Goal: Obtain resource: Download file/media

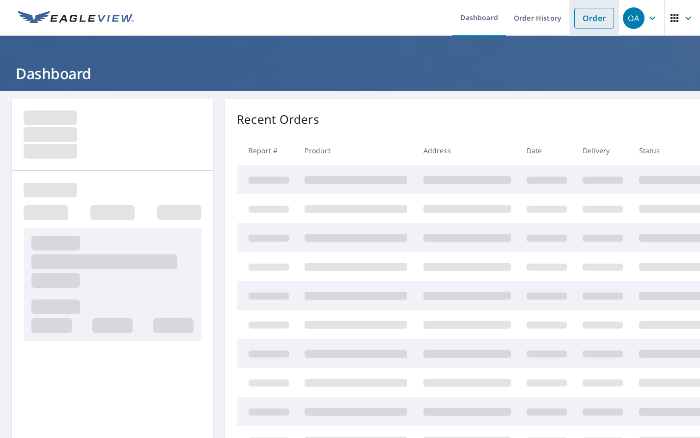
click at [578, 18] on link "Order" at bounding box center [594, 18] width 40 height 21
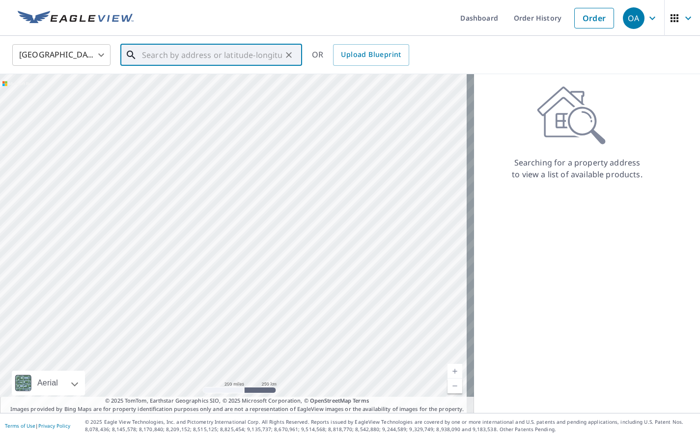
click at [236, 46] on input "text" at bounding box center [212, 54] width 140 height 27
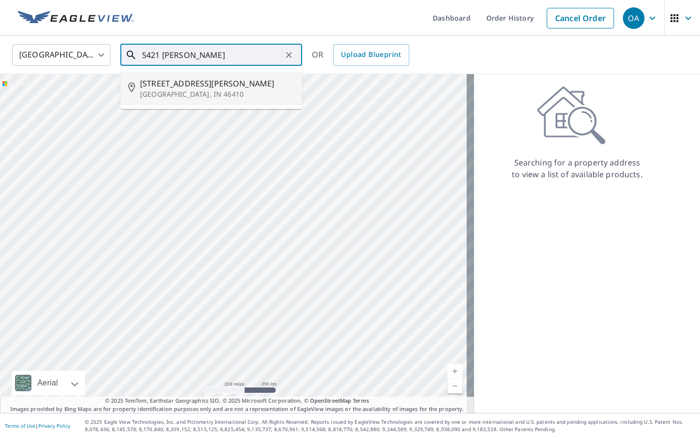
click at [192, 92] on p "Merrillville, IN 46410" at bounding box center [217, 94] width 154 height 10
type input "5421 Marcella Rd Merrillville, IN 46410"
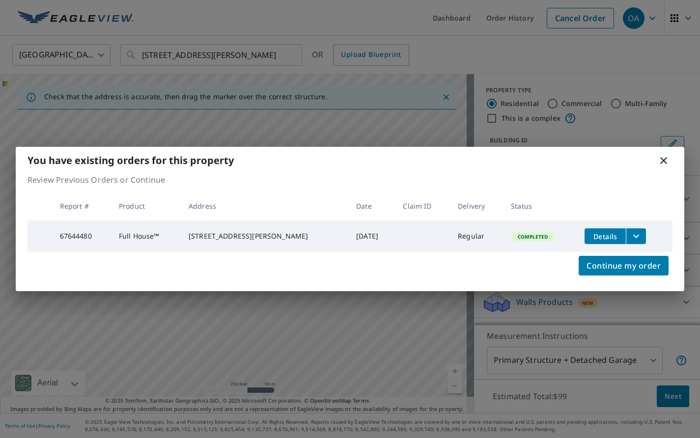
click at [633, 235] on icon "filesDropdownBtn-67644480" at bounding box center [636, 236] width 6 height 3
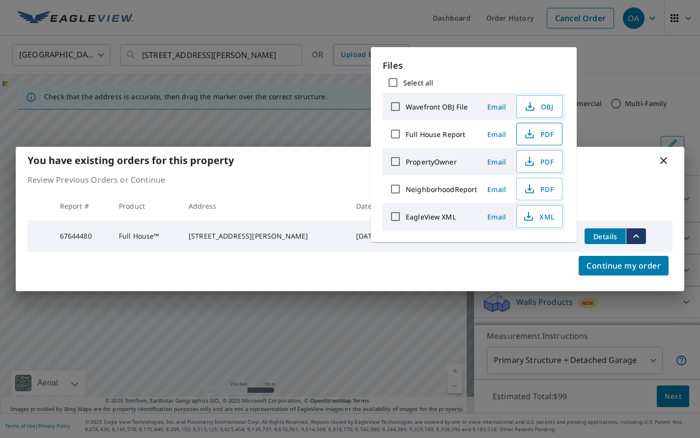
click at [528, 131] on icon "button" at bounding box center [529, 132] width 4 height 6
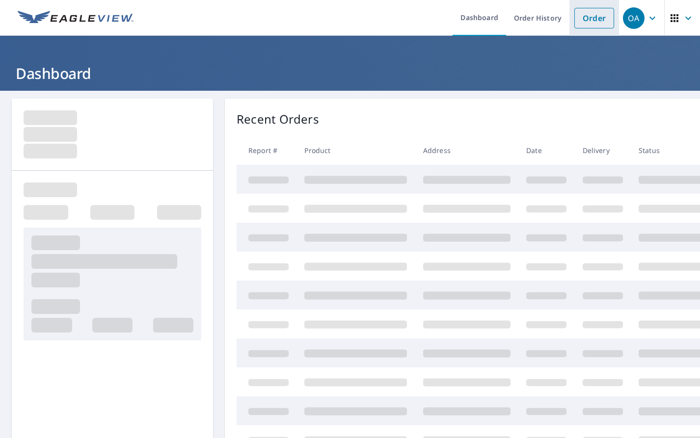
click at [584, 23] on link "Order" at bounding box center [594, 18] width 40 height 21
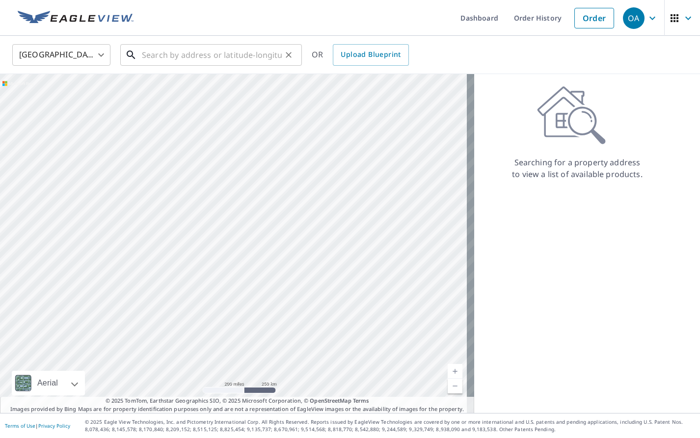
click at [265, 60] on input "text" at bounding box center [212, 54] width 140 height 27
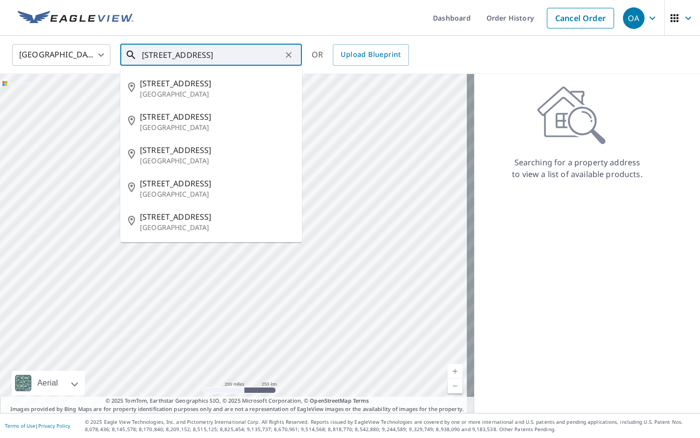
type input "[STREET_ADDRESS]"
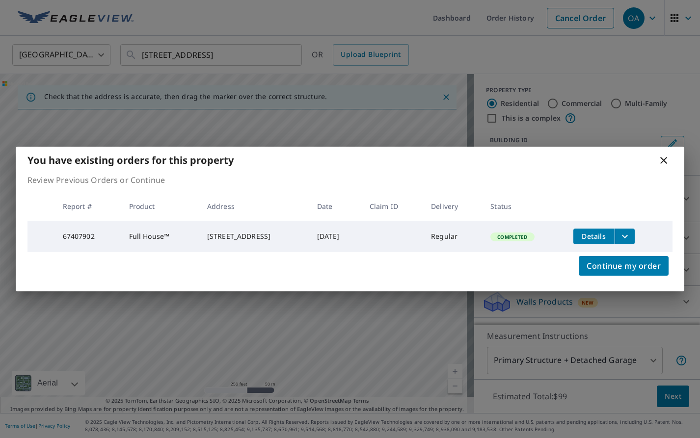
click at [627, 236] on icon "filesDropdownBtn-67407902" at bounding box center [625, 237] width 12 height 12
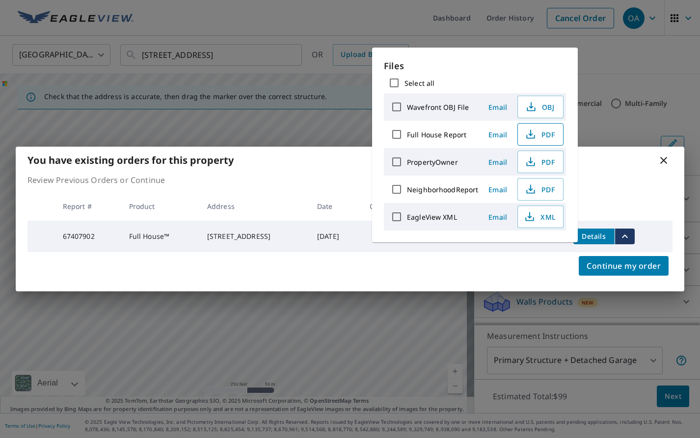
click at [537, 135] on span "PDF" at bounding box center [539, 135] width 31 height 12
